Goal: Task Accomplishment & Management: Use online tool/utility

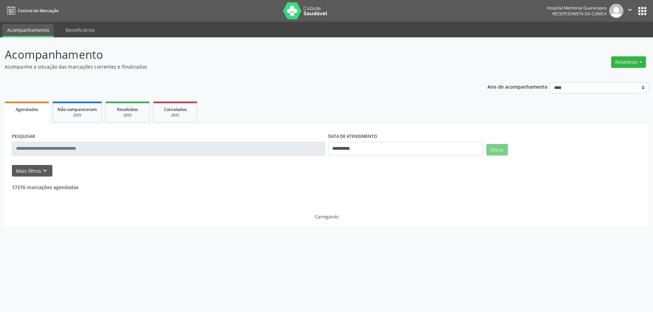
click at [614, 60] on button "Relatórios" at bounding box center [628, 62] width 35 height 12
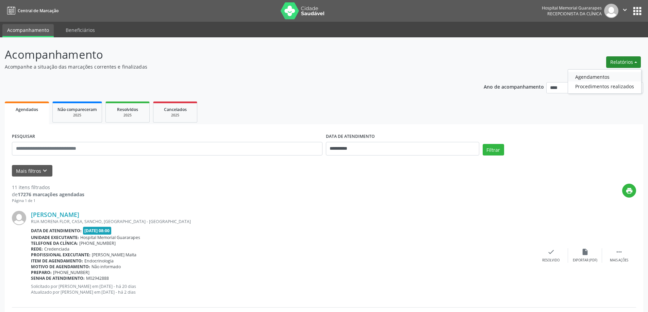
click at [577, 77] on link "Agendamentos" at bounding box center [604, 77] width 73 height 10
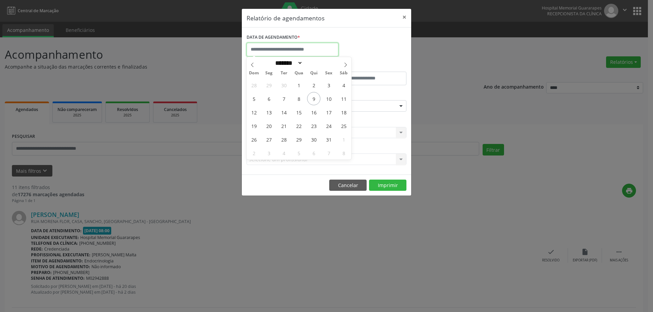
drag, startPoint x: 306, startPoint y: 46, endPoint x: 307, endPoint y: 54, distance: 8.9
click at [306, 46] on input "text" at bounding box center [293, 50] width 92 height 14
click at [331, 99] on span "10" at bounding box center [328, 98] width 13 height 13
type input "**********"
click at [328, 96] on span "10" at bounding box center [328, 98] width 13 height 13
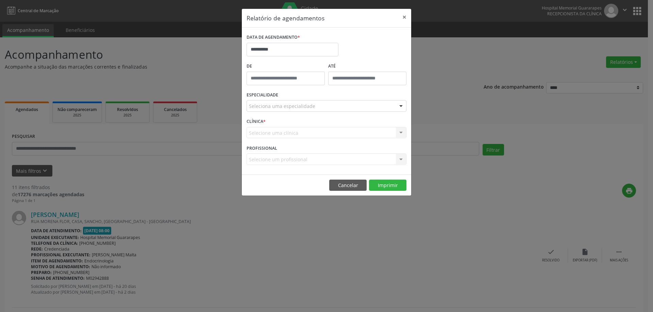
click at [328, 96] on div "ESPECIALIDADE Seleciona uma especialidade Todas as especialidades Alergologia A…" at bounding box center [326, 103] width 163 height 27
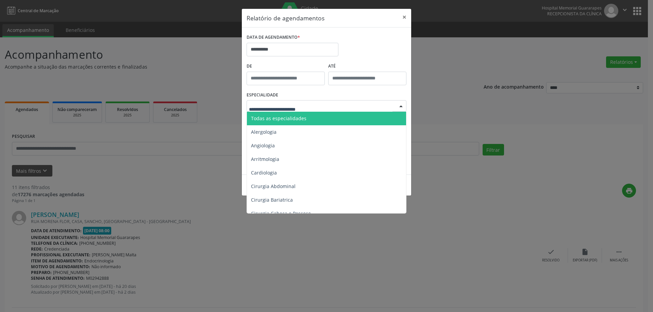
click at [326, 105] on div at bounding box center [327, 106] width 160 height 12
click at [324, 115] on span "Todas as especialidades" at bounding box center [327, 119] width 160 height 14
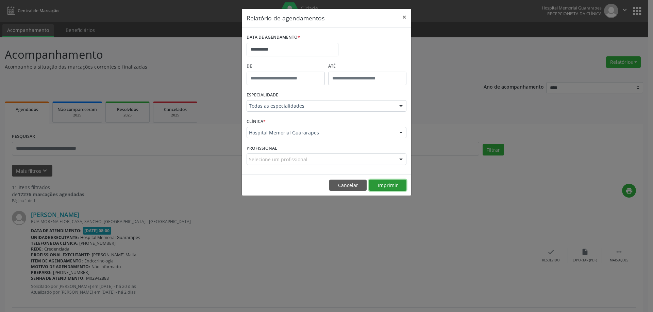
click at [390, 186] on button "Imprimir" at bounding box center [387, 186] width 37 height 12
